Goal: Check status: Check status

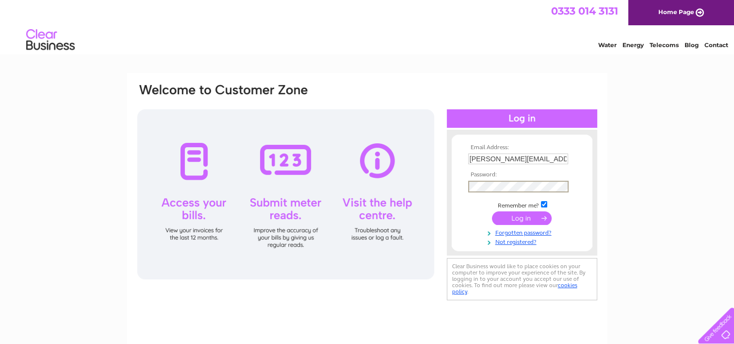
click at [526, 218] on input "submit" at bounding box center [522, 218] width 60 height 14
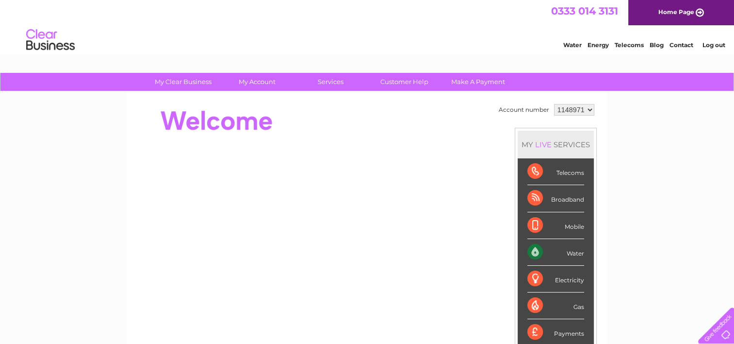
click at [568, 254] on div "Water" at bounding box center [556, 252] width 57 height 27
click at [569, 251] on div "Water" at bounding box center [556, 252] width 57 height 27
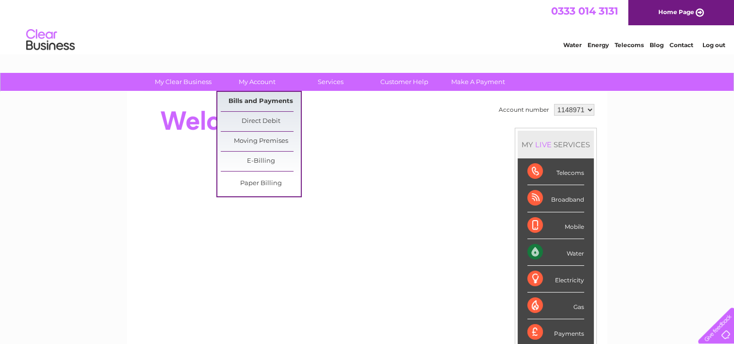
click at [246, 100] on link "Bills and Payments" at bounding box center [261, 101] width 80 height 19
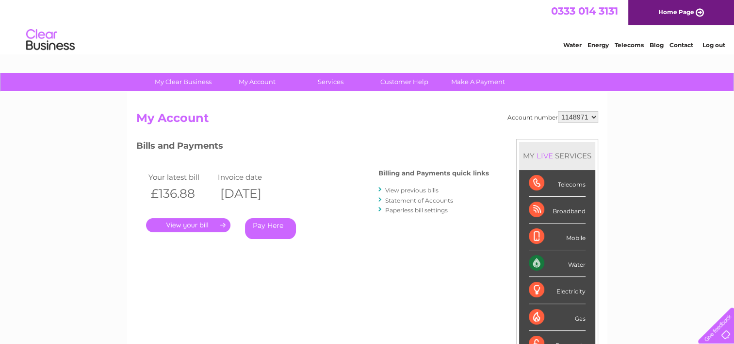
click at [596, 117] on select "1148971 1149582 1149704" at bounding box center [578, 117] width 40 height 12
select select "1149582"
click at [559, 111] on select "1148971 1149582 1149704" at bounding box center [578, 117] width 40 height 12
click at [595, 117] on select "1148971 1149582 1149704" at bounding box center [578, 117] width 40 height 12
select select "1149704"
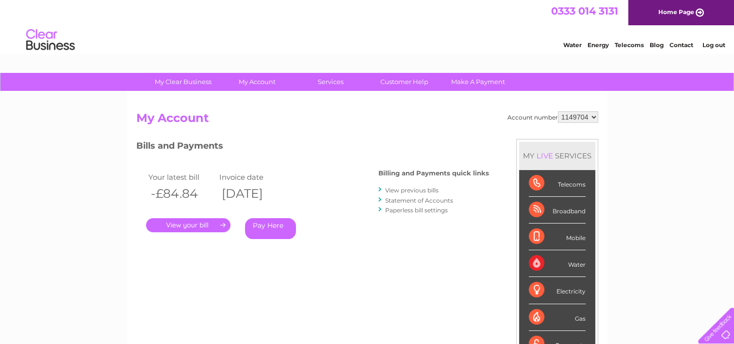
click at [559, 111] on select "1148971 1149582 1149704" at bounding box center [578, 117] width 40 height 12
